Goal: Transaction & Acquisition: Purchase product/service

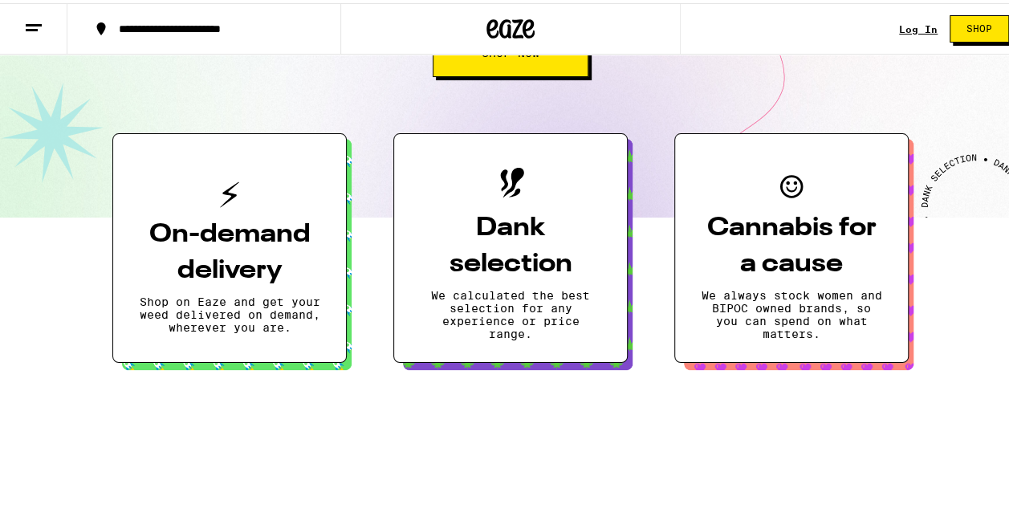
scroll to position [161, 0]
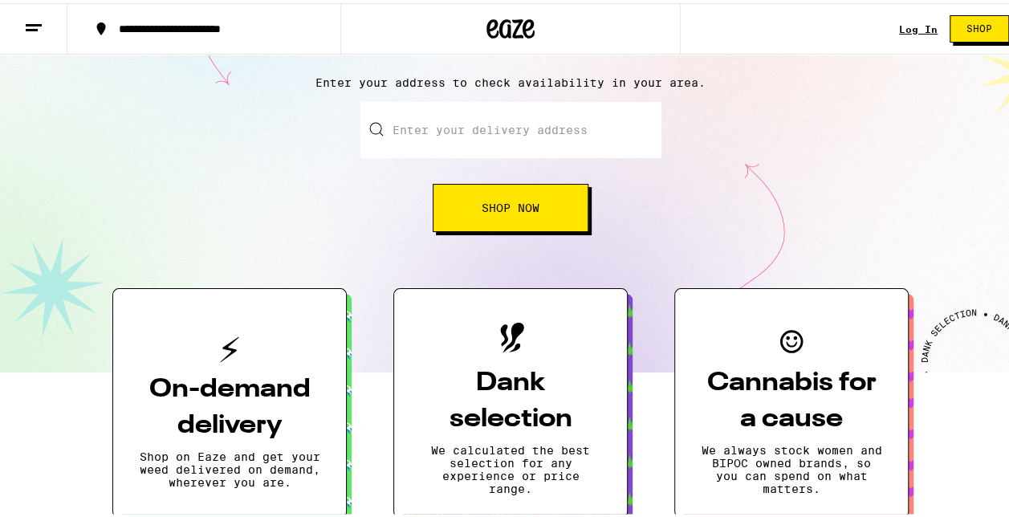
click at [511, 235] on div "Highly calculated cannabis delivery Enter your address to check availability in…" at bounding box center [510, 130] width 1021 height 479
click at [511, 230] on div "Highly calculated cannabis delivery Enter your address to check availability in…" at bounding box center [510, 130] width 1021 height 479
click at [511, 228] on button "Shop Now" at bounding box center [511, 205] width 156 height 48
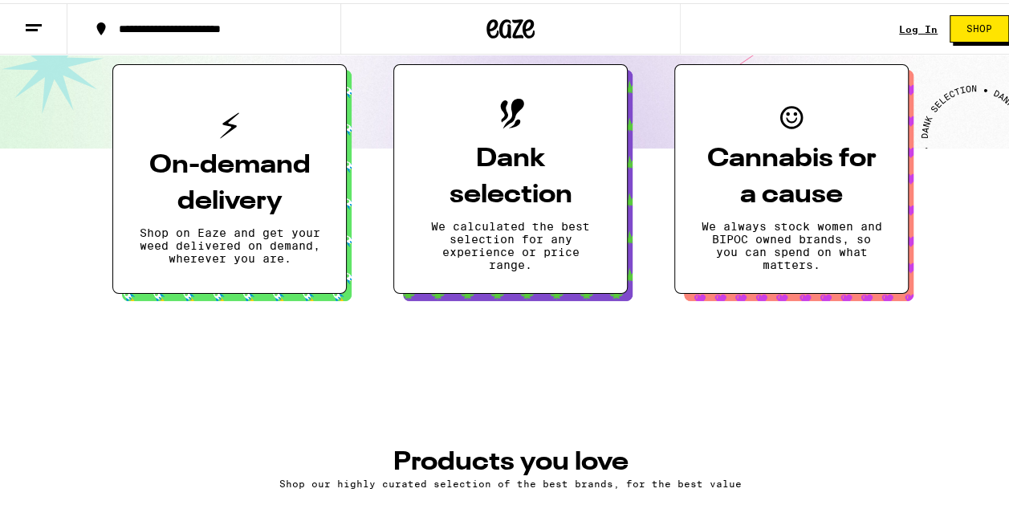
scroll to position [0, 0]
click at [244, 283] on button "On-demand delivery Shop on Eaze and get your weed delivered on demand, wherever…" at bounding box center [229, 176] width 234 height 230
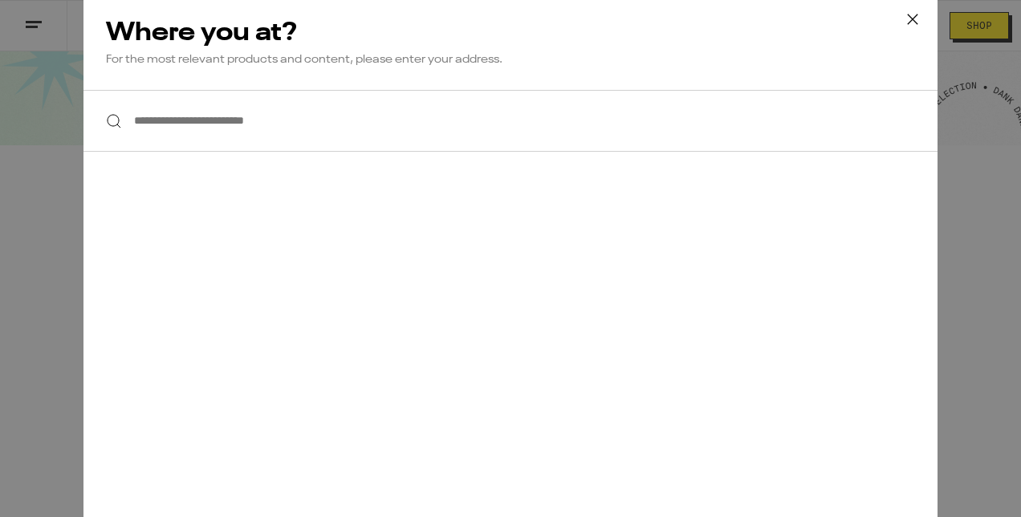
click at [901, 18] on icon at bounding box center [913, 19] width 24 height 24
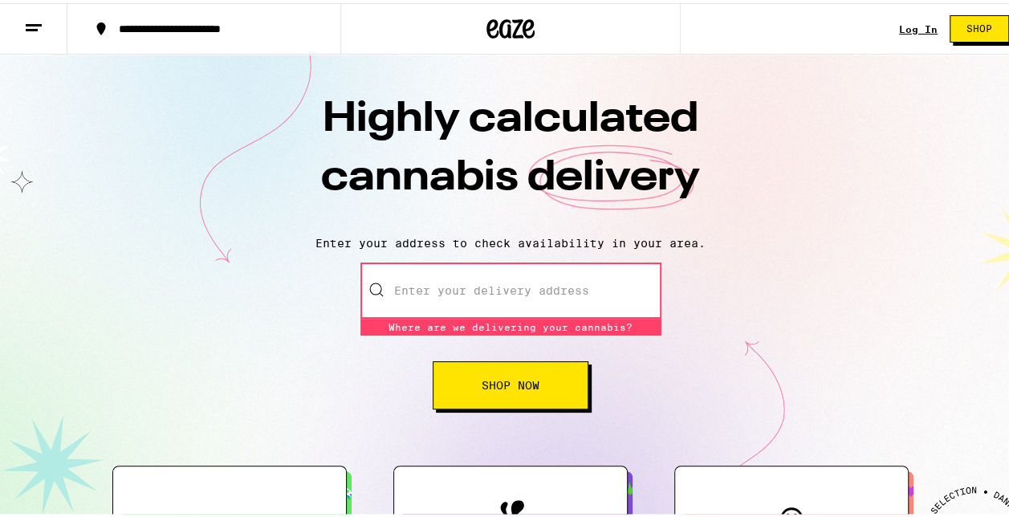
click at [27, 29] on icon at bounding box center [33, 24] width 19 height 19
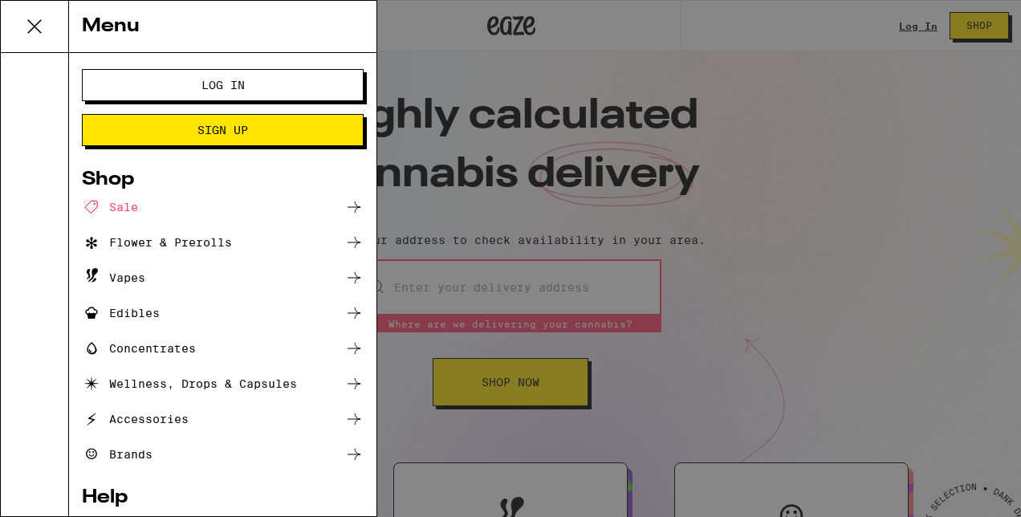
click at [517, 208] on div "Menu Log In Sign Up Shop Sale Flower & Prerolls Vapes Edibles Concentrates Well…" at bounding box center [510, 258] width 1021 height 517
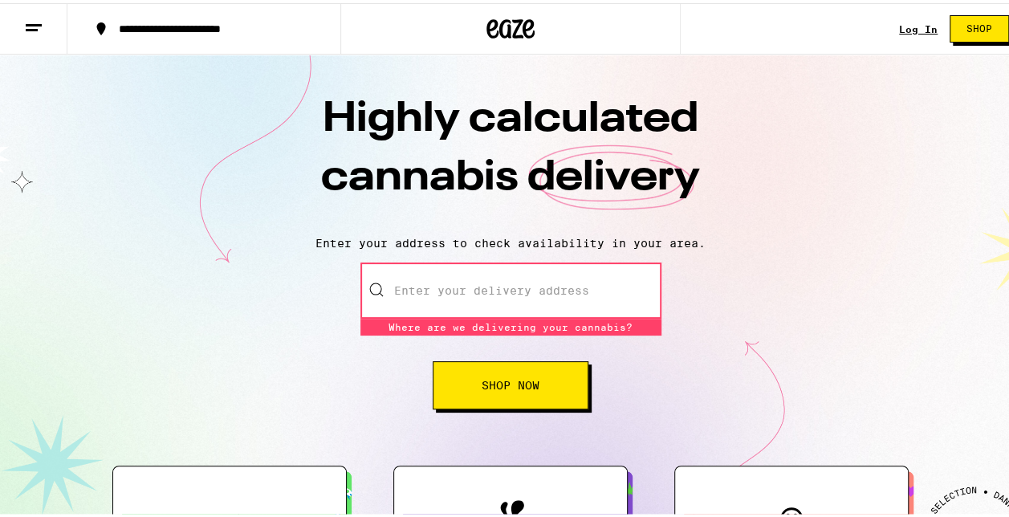
click at [508, 308] on input "Enter your delivery address" at bounding box center [511, 287] width 301 height 56
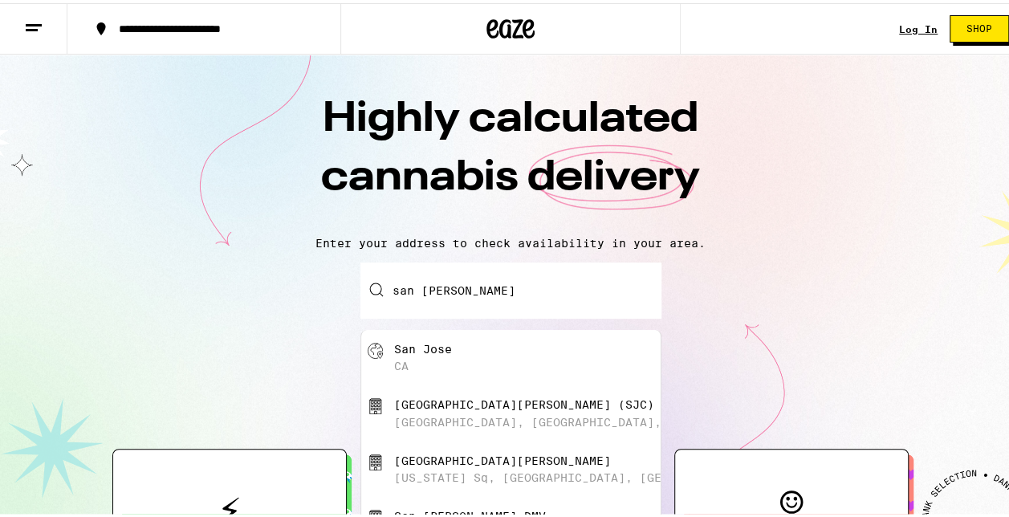
click at [478, 346] on div "[GEOGRAPHIC_DATA]" at bounding box center [537, 355] width 287 height 31
type input "[GEOGRAPHIC_DATA], [GEOGRAPHIC_DATA]"
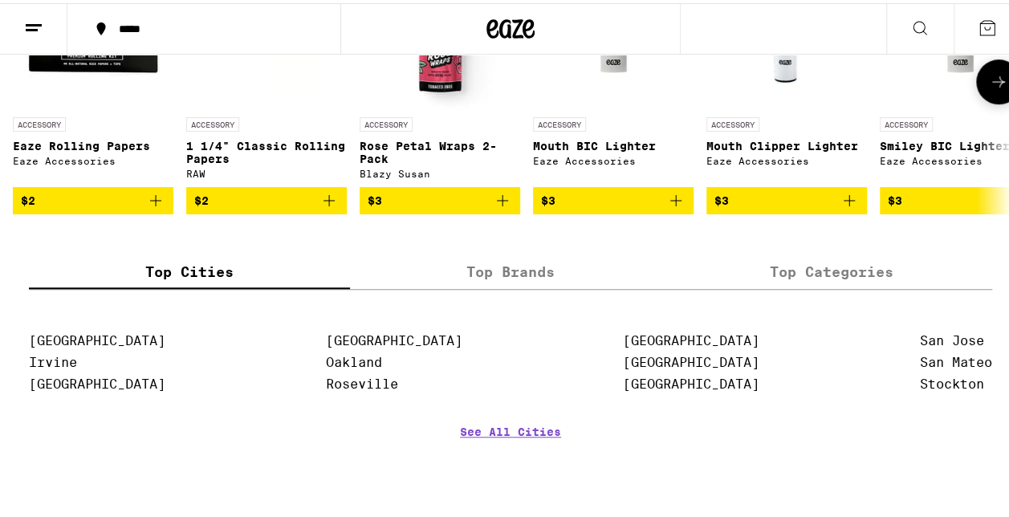
scroll to position [6504, 0]
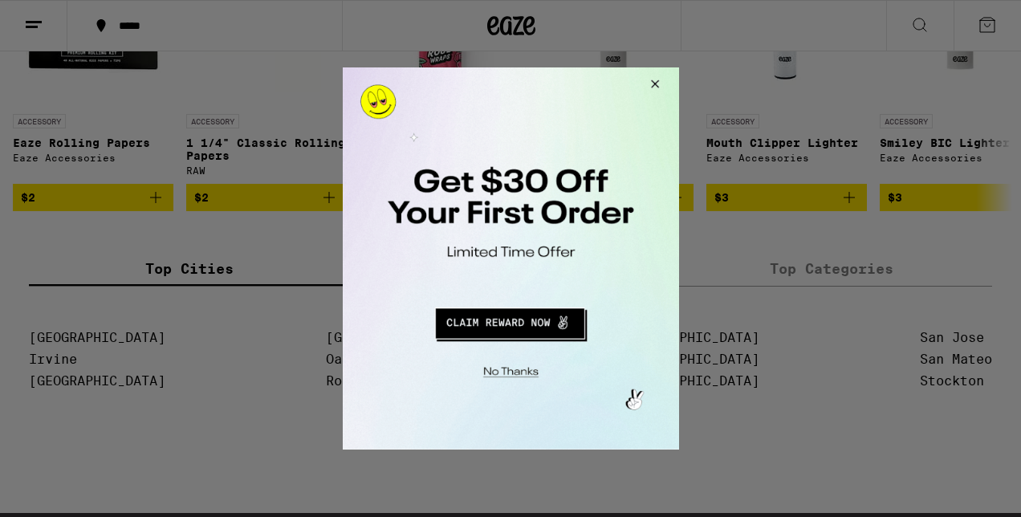
click at [524, 369] on button "Close Modal" at bounding box center [507, 369] width 327 height 25
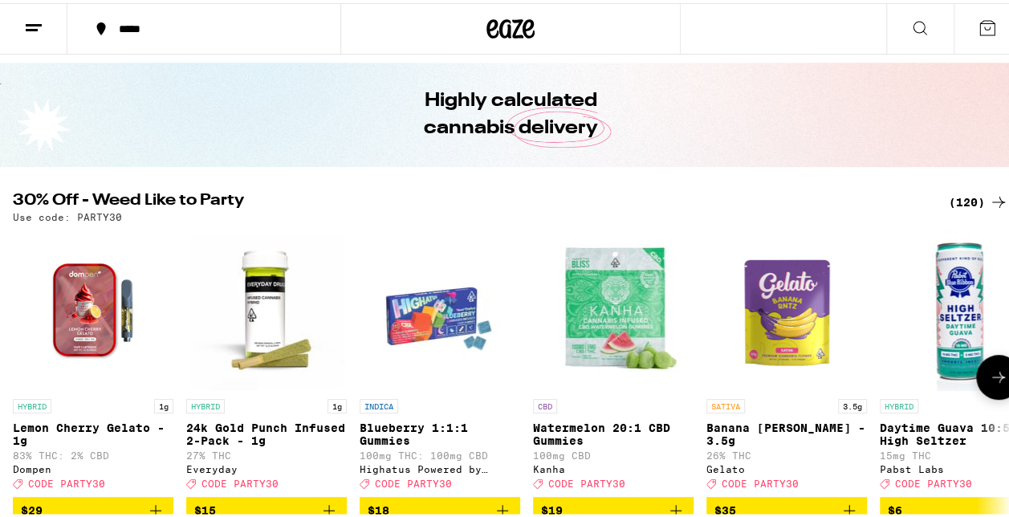
scroll to position [0, 0]
